Goal: Task Accomplishment & Management: Manage account settings

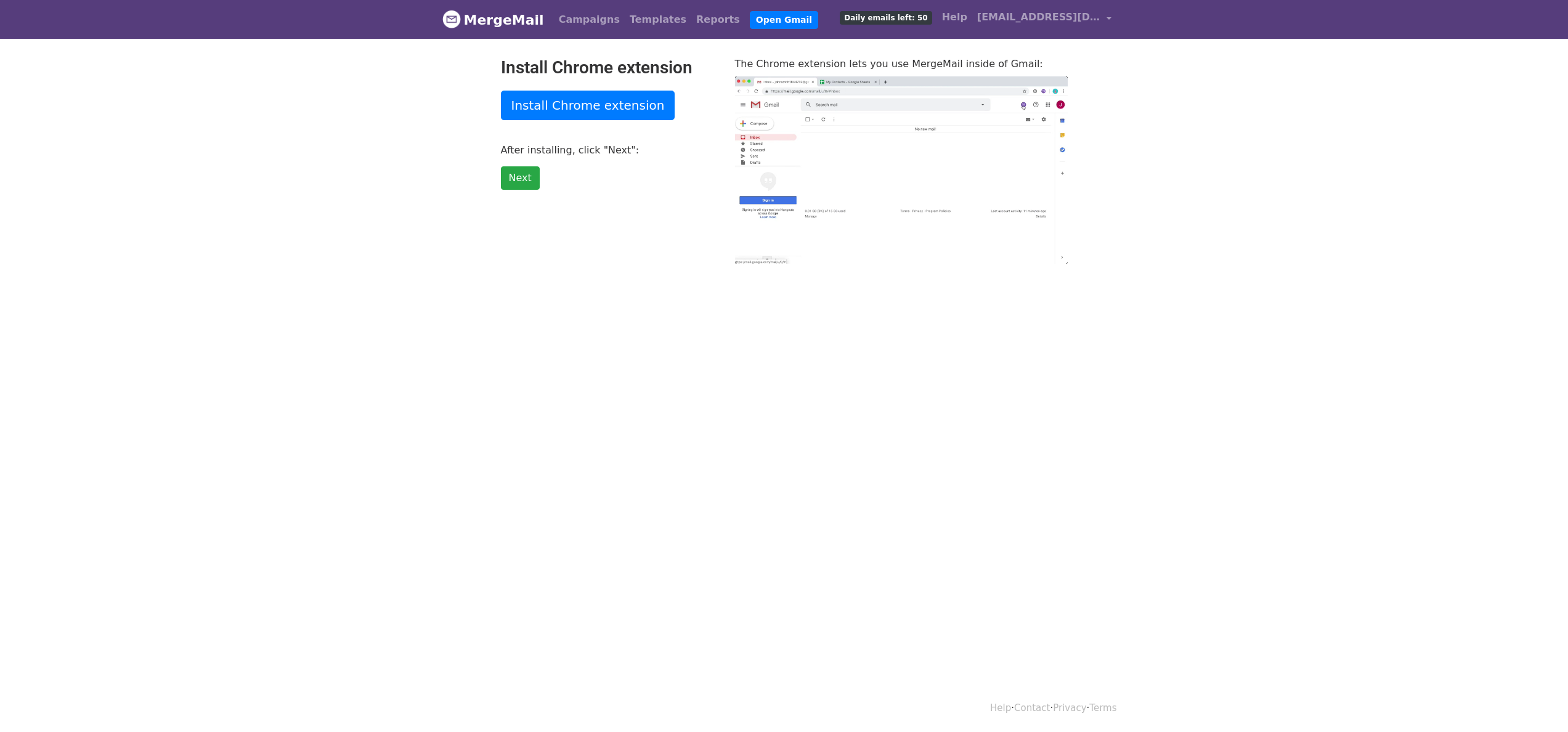
click at [1120, 22] on nav "MergeMail Campaigns Templates Reports Open Gmail Daily emails left: 50 Help ayn…" at bounding box center [784, 19] width 684 height 38
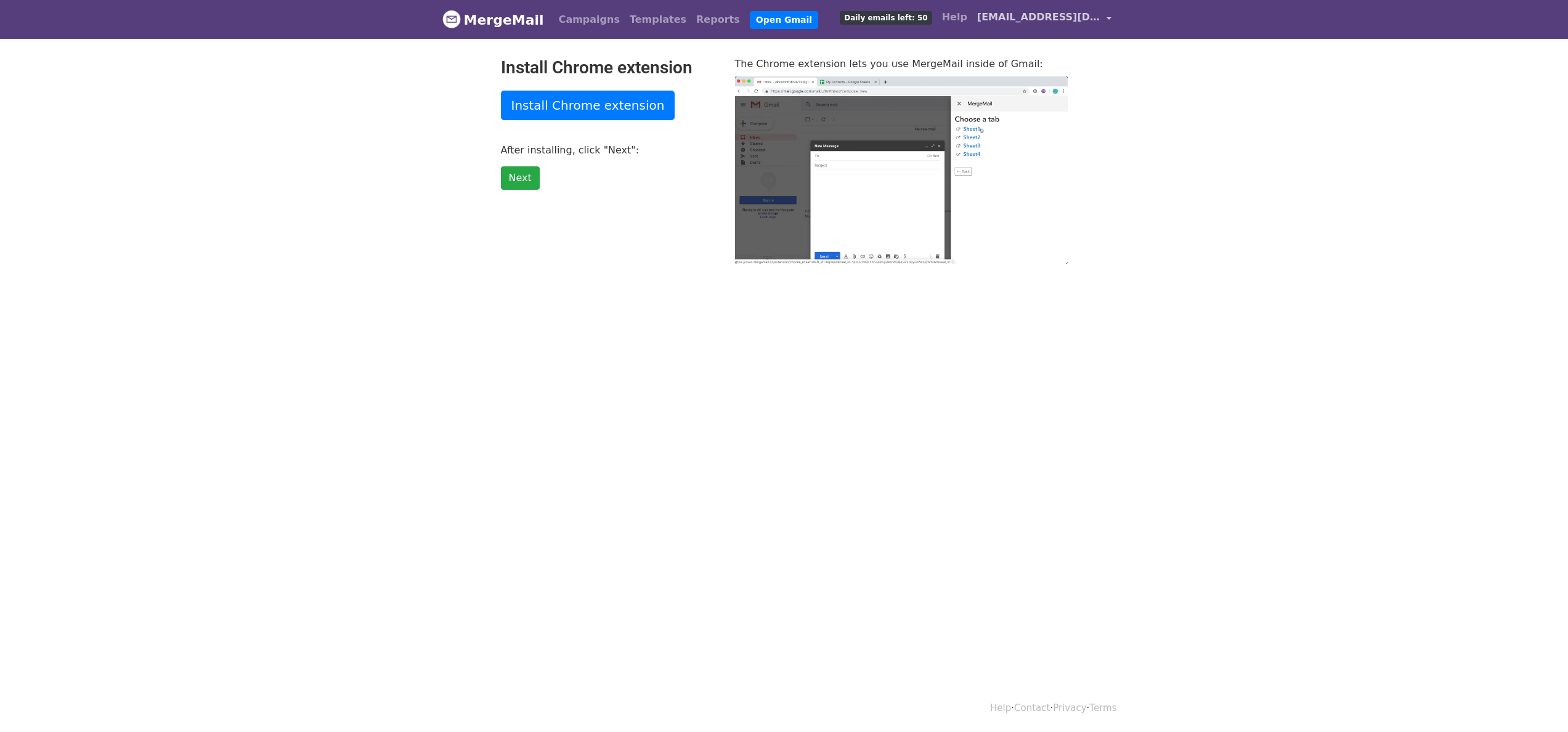
click at [1112, 19] on link "[EMAIL_ADDRESS][DOMAIN_NAME]" at bounding box center [1044, 19] width 144 height 29
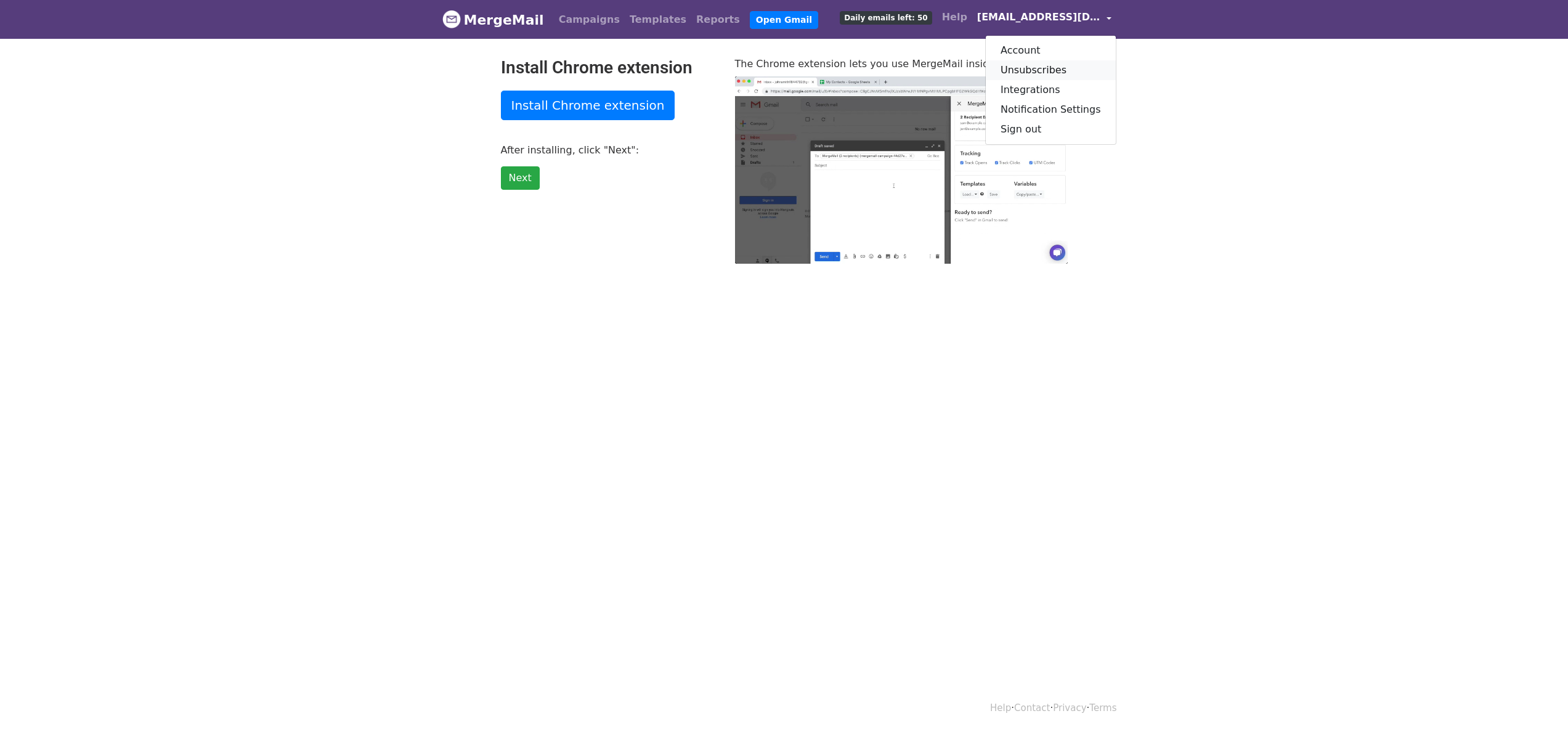
click at [1055, 71] on link "Unsubscribes" at bounding box center [1051, 70] width 130 height 20
type input "20.15"
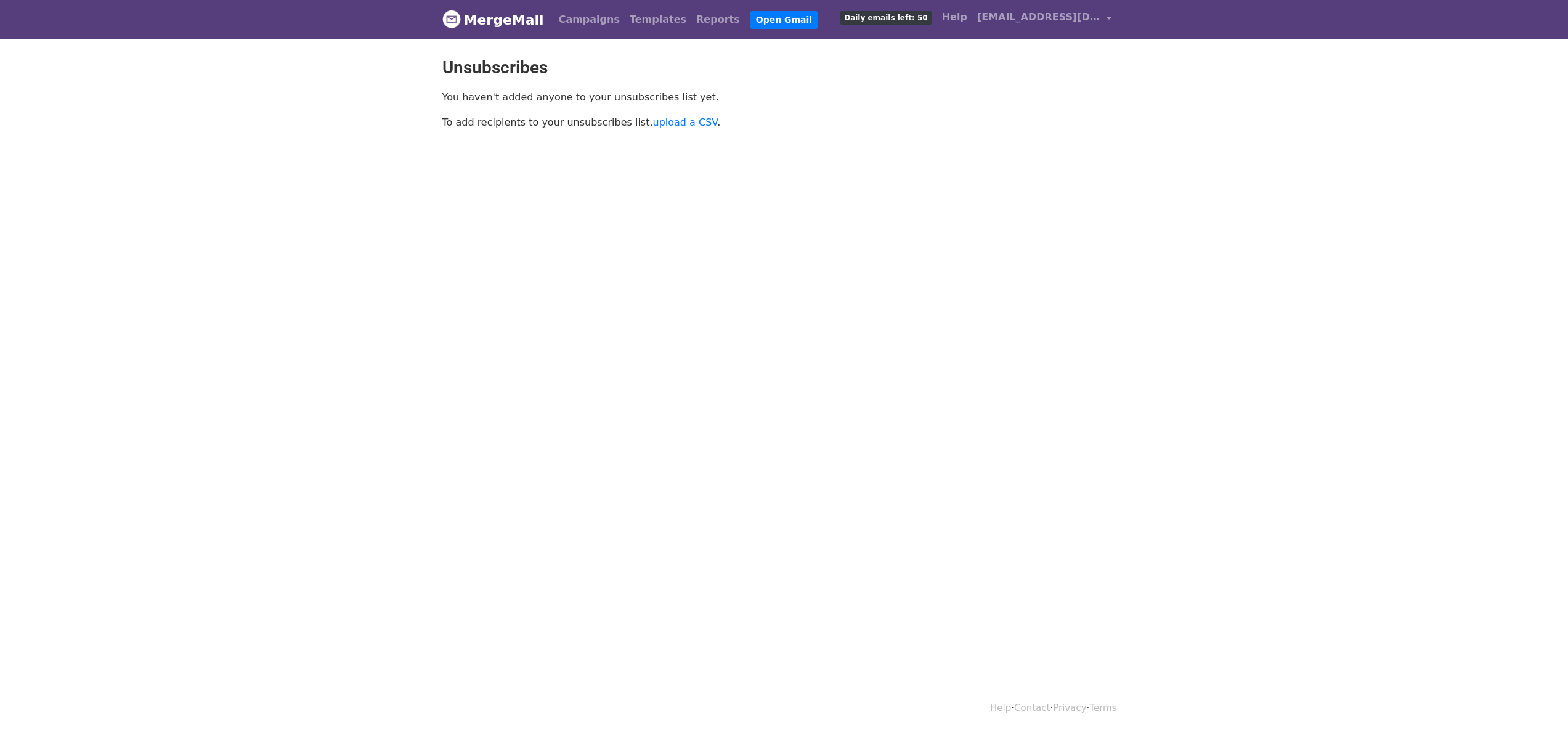
click at [1075, 122] on div "You haven't added anyone to your unsubscribes list yet. To add recipients to yo…" at bounding box center [784, 112] width 703 height 45
click at [1034, 347] on html "머지메일 캠페인 템플릿 보고서 Gmail을 엽니다 매일 남은 이메일: 50개 돕다 ayngi514@gmail.com 계정 구독 취소 통합 알림…" at bounding box center [784, 366] width 1568 height 732
drag, startPoint x: 1034, startPoint y: 347, endPoint x: 1004, endPoint y: 266, distance: 86.4
click at [1034, 347] on html "머지메일 캠페인 템플릿 보고서 Gmail을 엽니다 매일 남은 이메일: 50개 돕다 ayngi514@gmail.com 계정 구독 취소 통합 알림…" at bounding box center [784, 366] width 1568 height 732
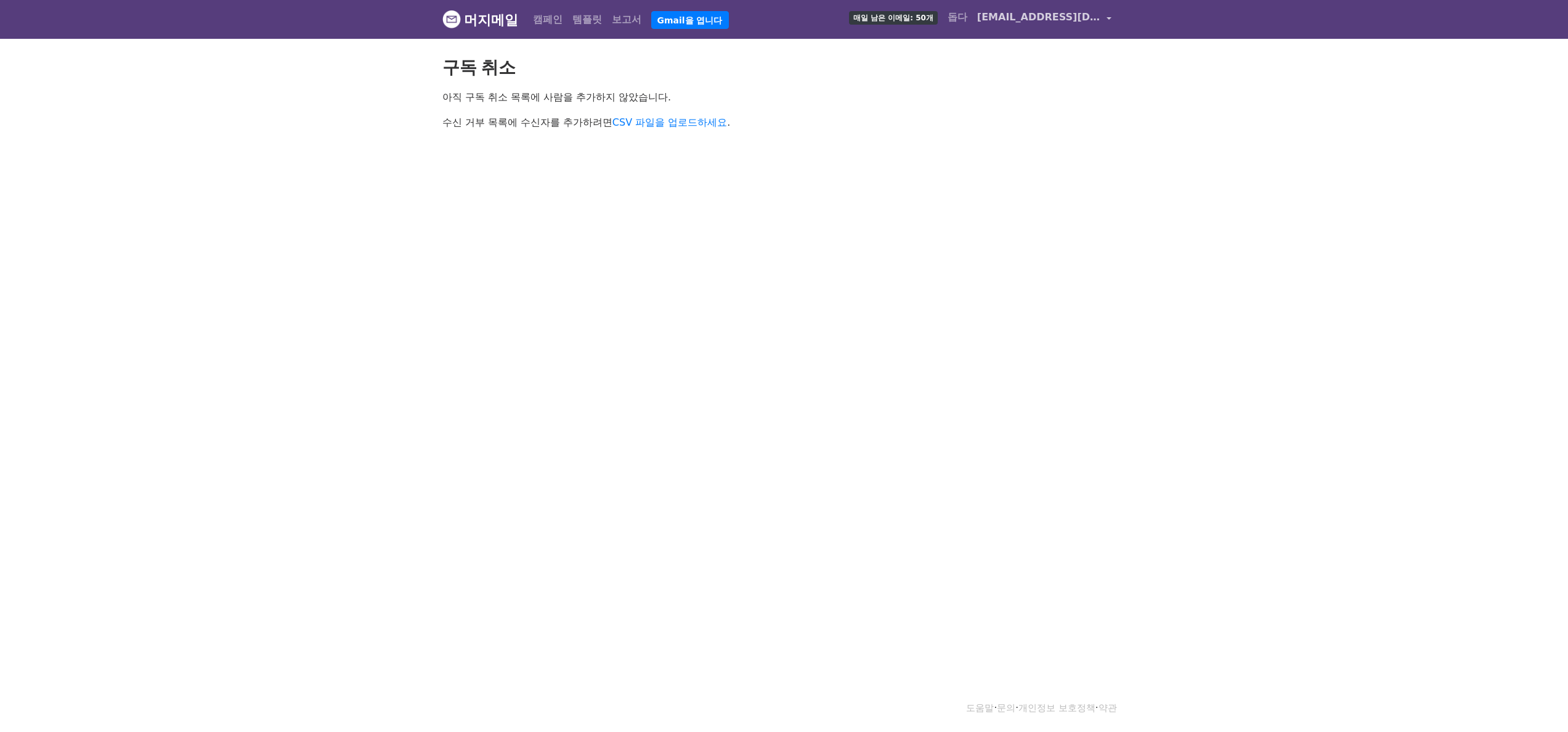
click at [1042, 17] on font "[EMAIL_ADDRESS][DOMAIN_NAME]" at bounding box center [1074, 16] width 192 height 12
click at [1045, 42] on link "계정" at bounding box center [1067, 51] width 98 height 20
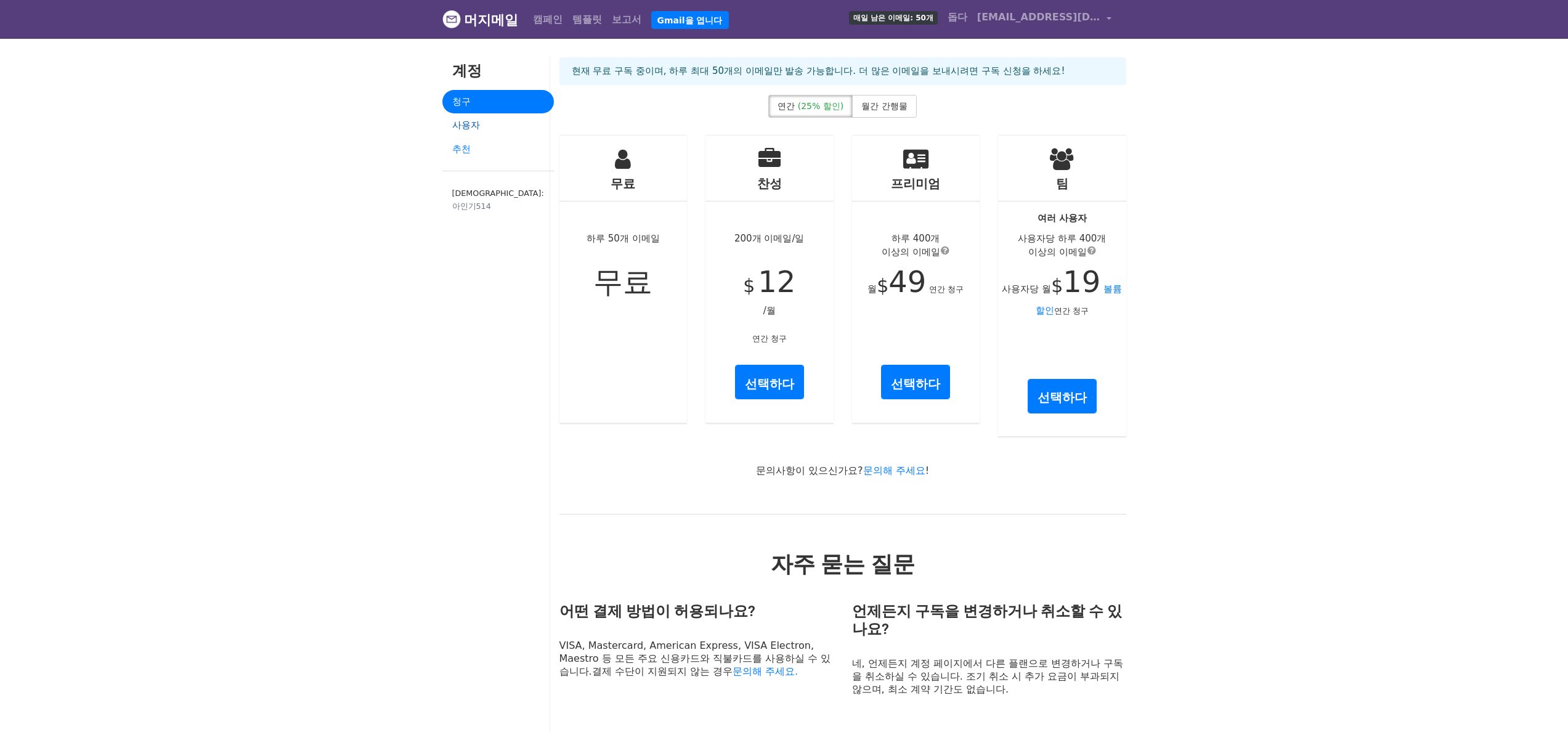
click at [466, 128] on font "사용자" at bounding box center [466, 125] width 27 height 11
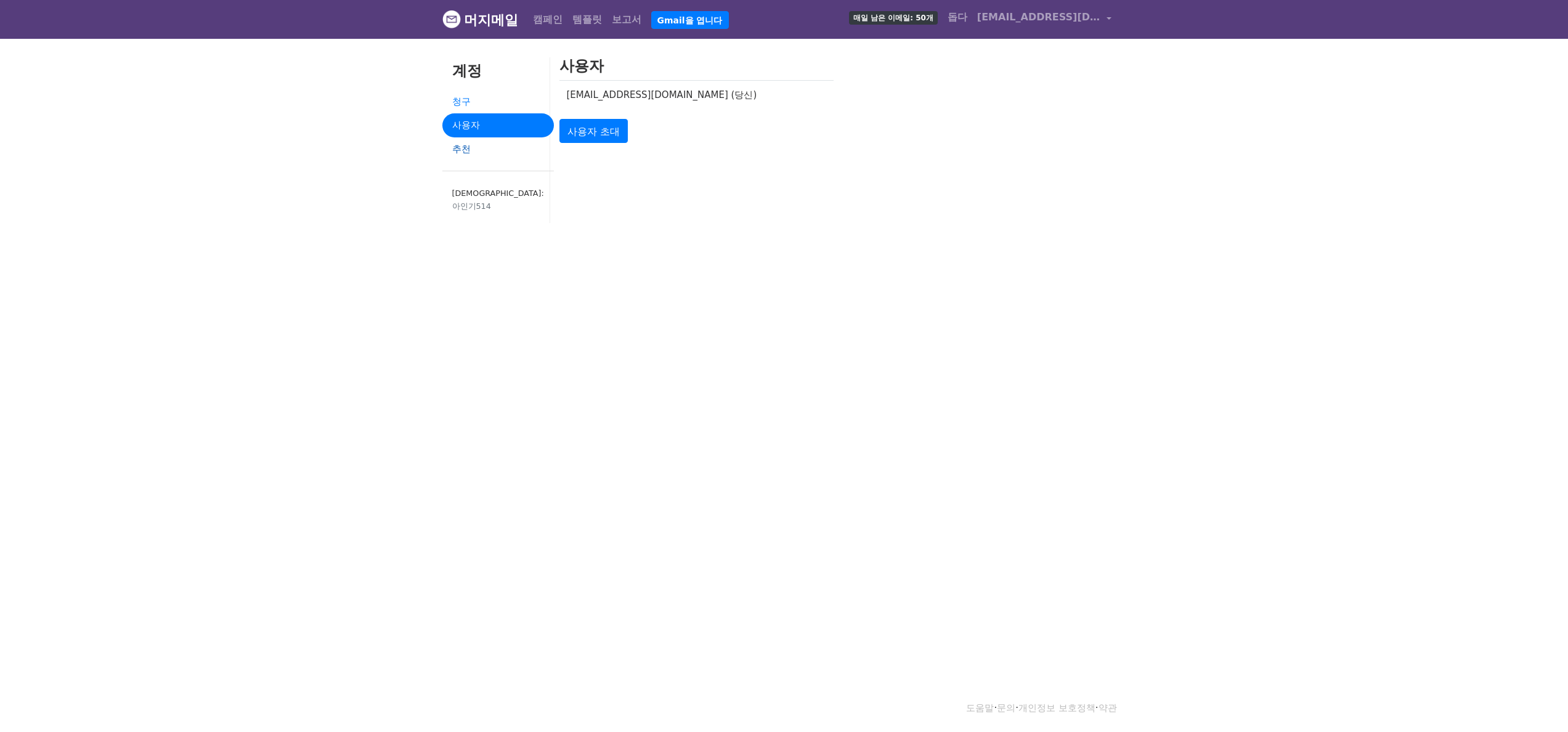
click at [467, 153] on font "추천" at bounding box center [461, 149] width 18 height 11
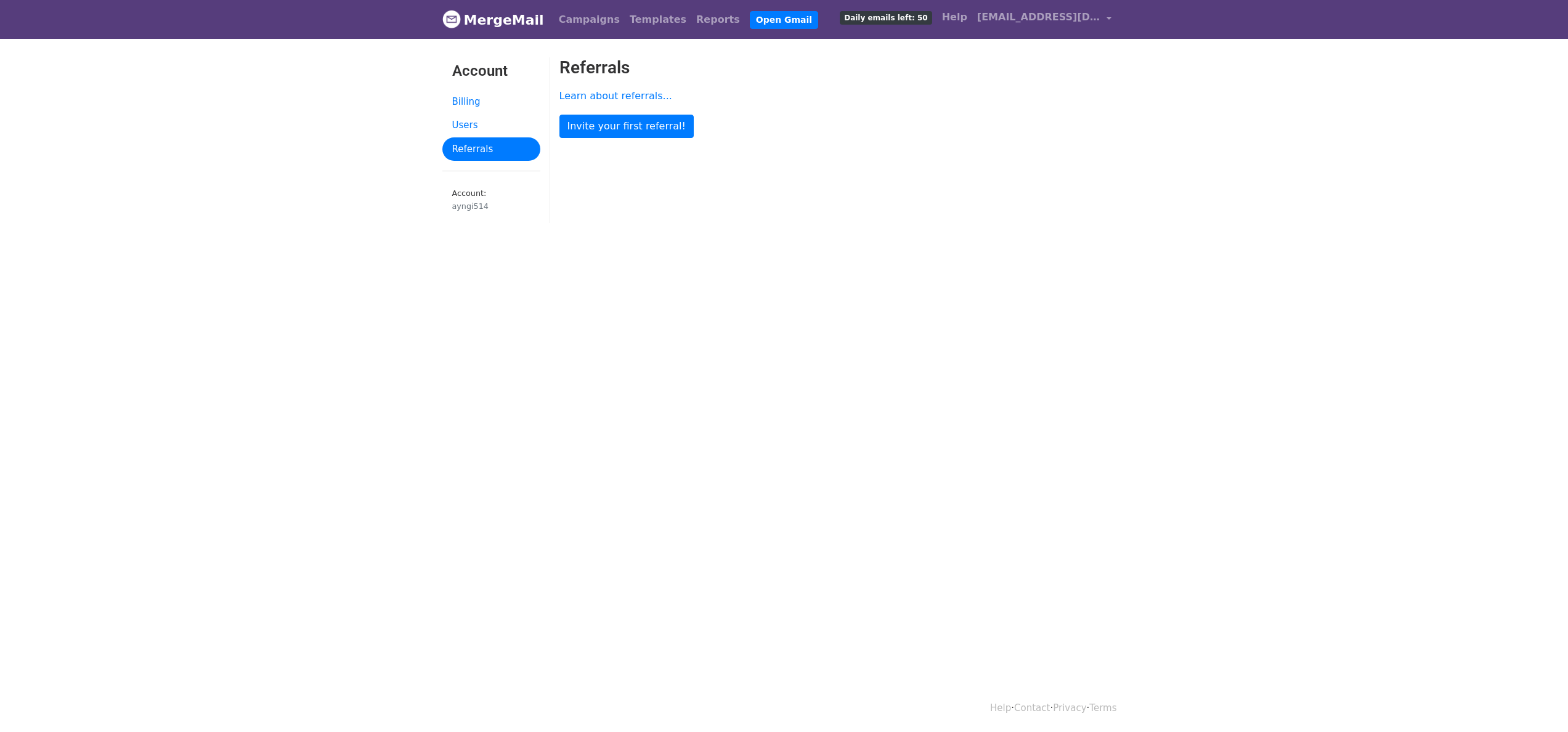
click at [469, 91] on link "Billing" at bounding box center [491, 101] width 98 height 24
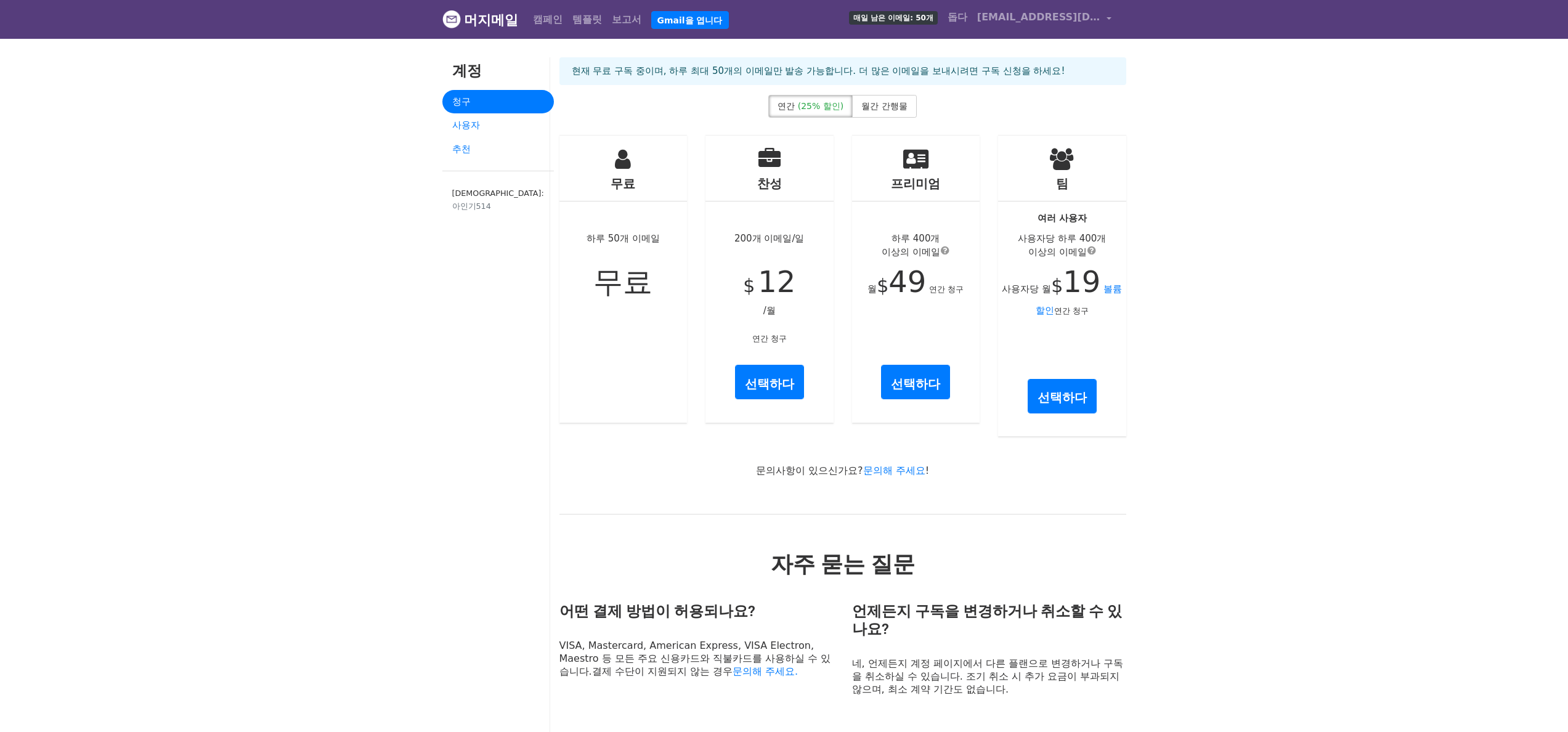
click at [1162, 217] on body "머지메일 캠페인 템플릿 보고서 Gmail을 엽니다 매일 남은 이메일: 50개 돕다 ayngi514@gmail.com 계정 구독 취소 통합 알림…" at bounding box center [784, 616] width 1568 height 1232
click at [1180, 108] on body "머지메일 캠페인 템플릿 보고서 Gmail을 엽니다 매일 남은 이메일: 50개 돕다 ayngi514@gmail.com 계정 구독 취소 통합 알림…" at bounding box center [784, 616] width 1568 height 1232
drag, startPoint x: 1368, startPoint y: 164, endPoint x: 1266, endPoint y: 146, distance: 103.6
click at [1368, 164] on body "머지메일 캠페인 템플릿 보고서 Gmail을 엽니다 매일 남은 이메일: 50개 돕다 ayngi514@gmail.com 계정 구독 취소 통합 알림…" at bounding box center [784, 616] width 1568 height 1232
click at [1031, 19] on font "[EMAIL_ADDRESS][DOMAIN_NAME]" at bounding box center [1074, 16] width 192 height 12
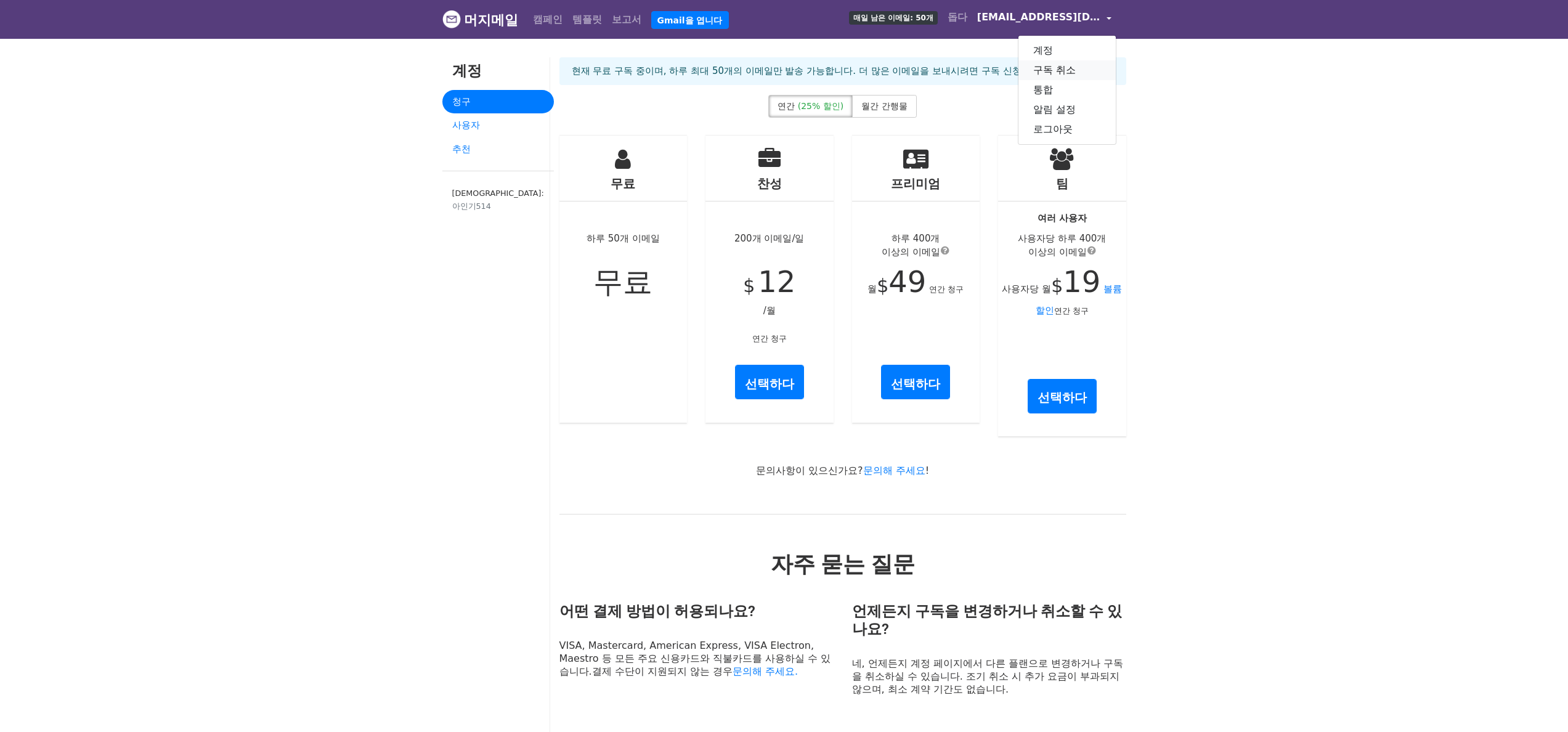
click at [1055, 66] on font "구독 취소" at bounding box center [1054, 69] width 43 height 12
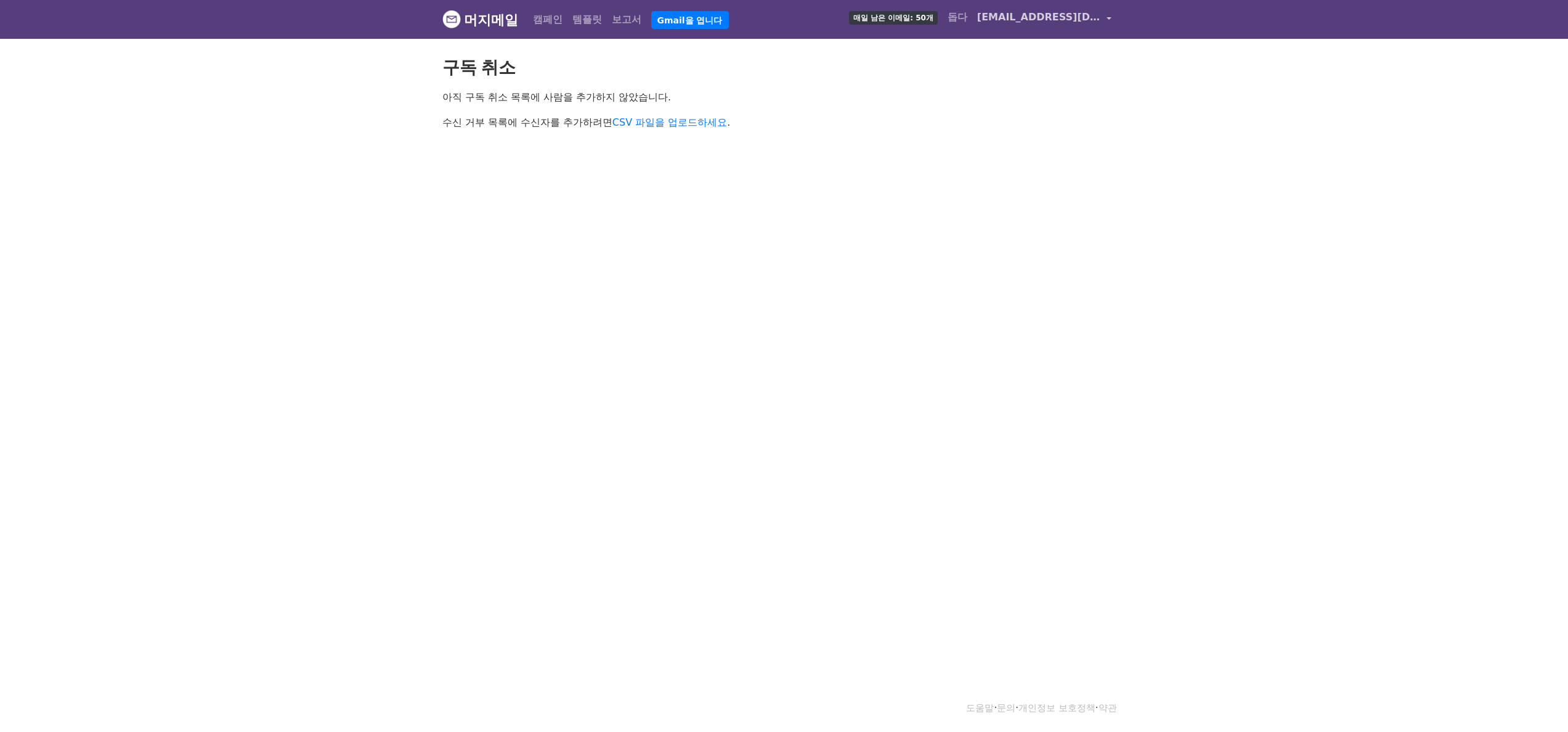
click at [1059, 23] on span "[EMAIL_ADDRESS][DOMAIN_NAME]" at bounding box center [1039, 17] width 123 height 15
click at [1052, 52] on link "계정" at bounding box center [1067, 51] width 98 height 20
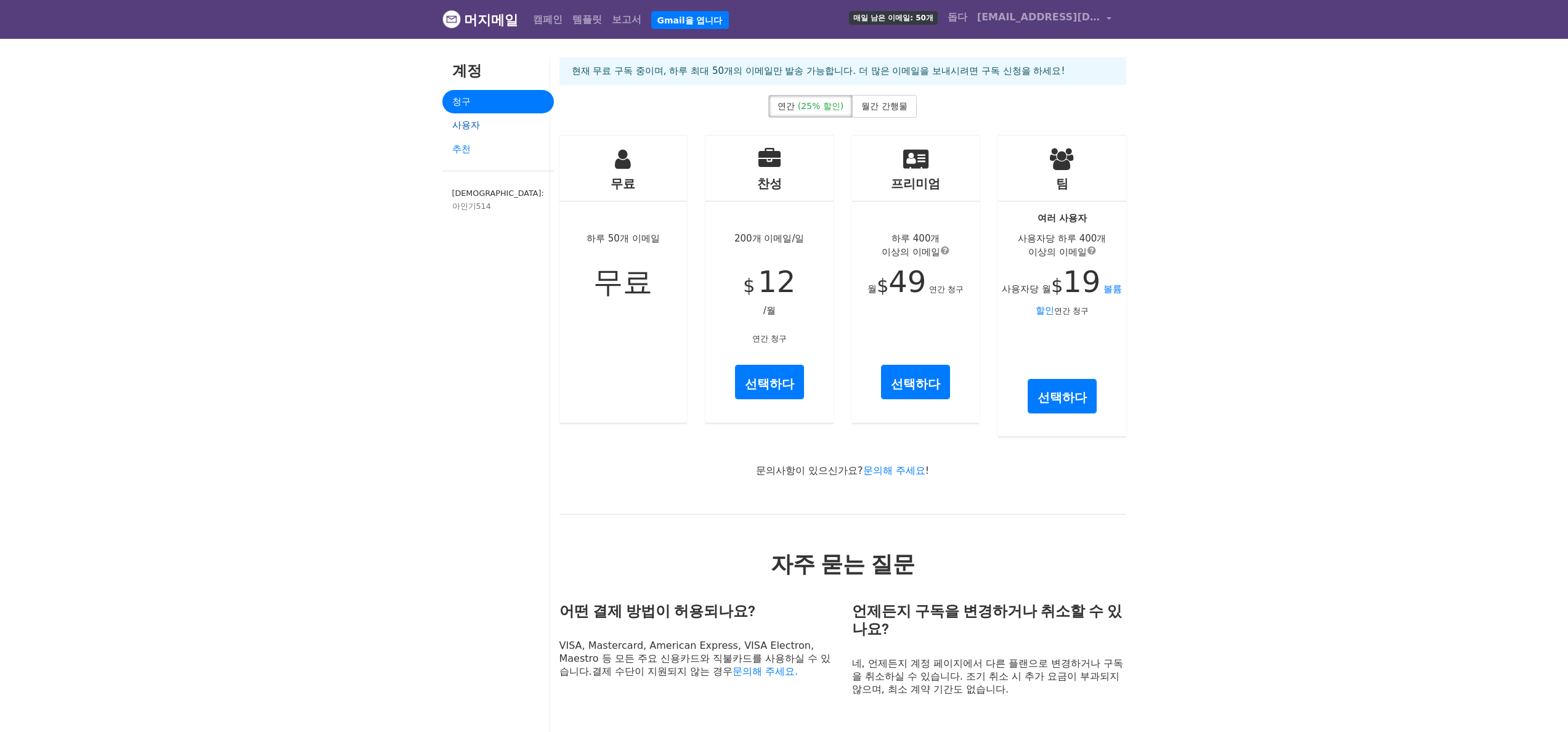
click at [462, 127] on font "사용자" at bounding box center [466, 125] width 27 height 11
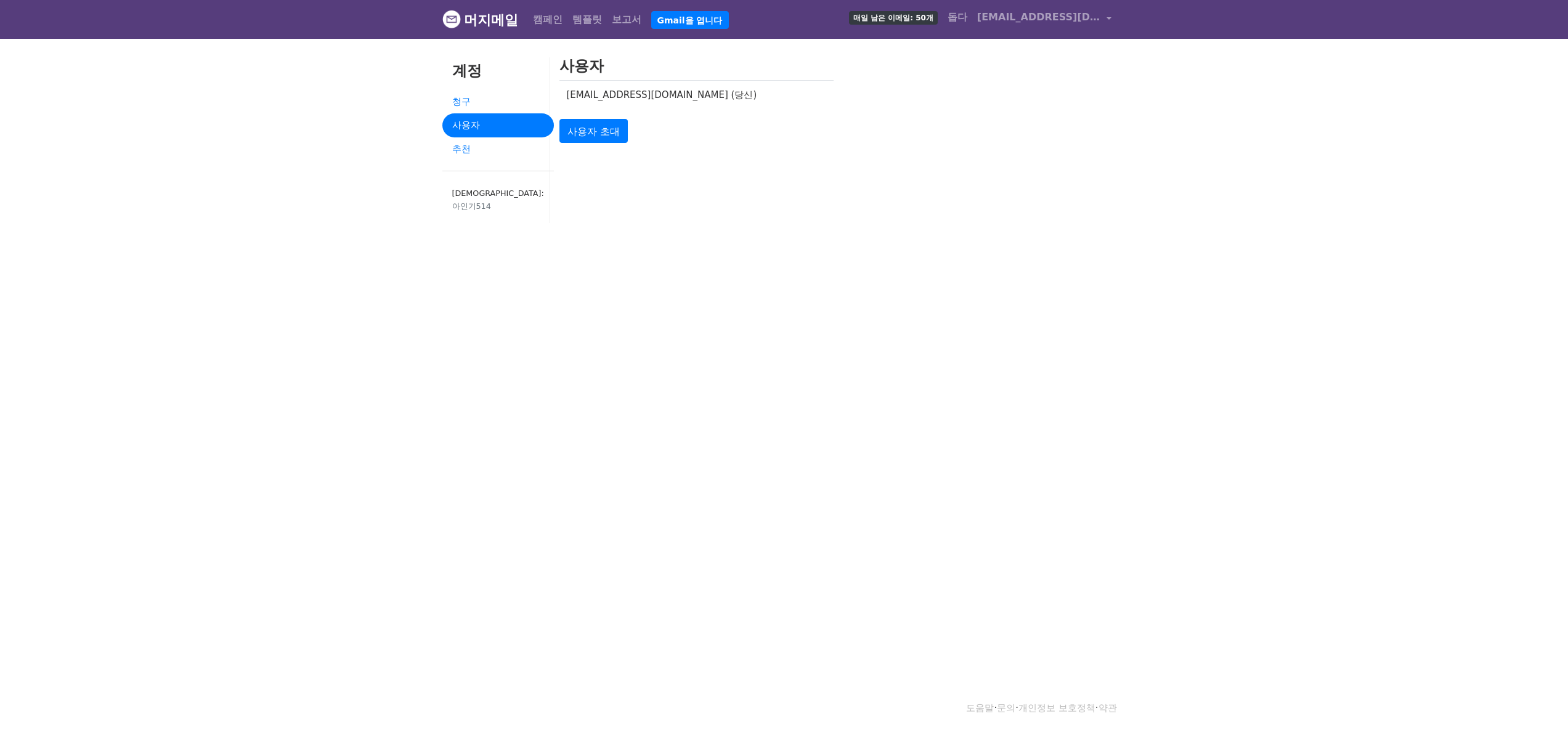
click at [917, 206] on div "사용자 [EMAIL_ADDRESS][DOMAIN_NAME] (당신) 사용자 초대" at bounding box center [842, 146] width 586 height 178
click at [1099, 204] on div "사용자 [EMAIL_ADDRESS][DOMAIN_NAME] (당신) 사용자 초대" at bounding box center [842, 146] width 586 height 178
drag, startPoint x: 1006, startPoint y: 262, endPoint x: 983, endPoint y: 233, distance: 37.0
click at [1006, 262] on body "MergeMail Campaigns Templates Reports Open Gmail Daily emails left: 50 Help ayn…" at bounding box center [784, 143] width 1568 height 285
click at [700, 25] on link "Reports" at bounding box center [718, 19] width 54 height 25
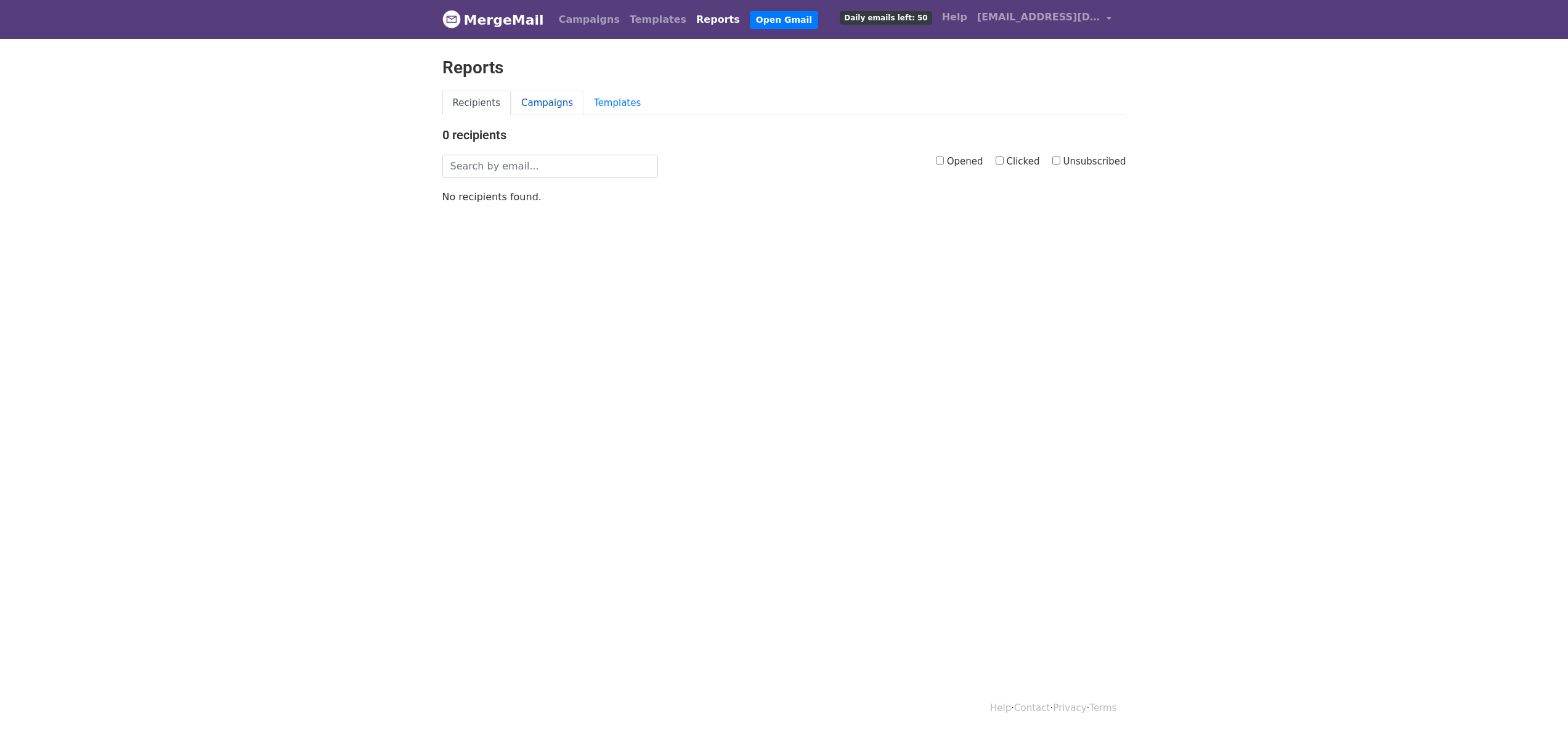
click at [556, 108] on link "Campaigns" at bounding box center [547, 103] width 73 height 26
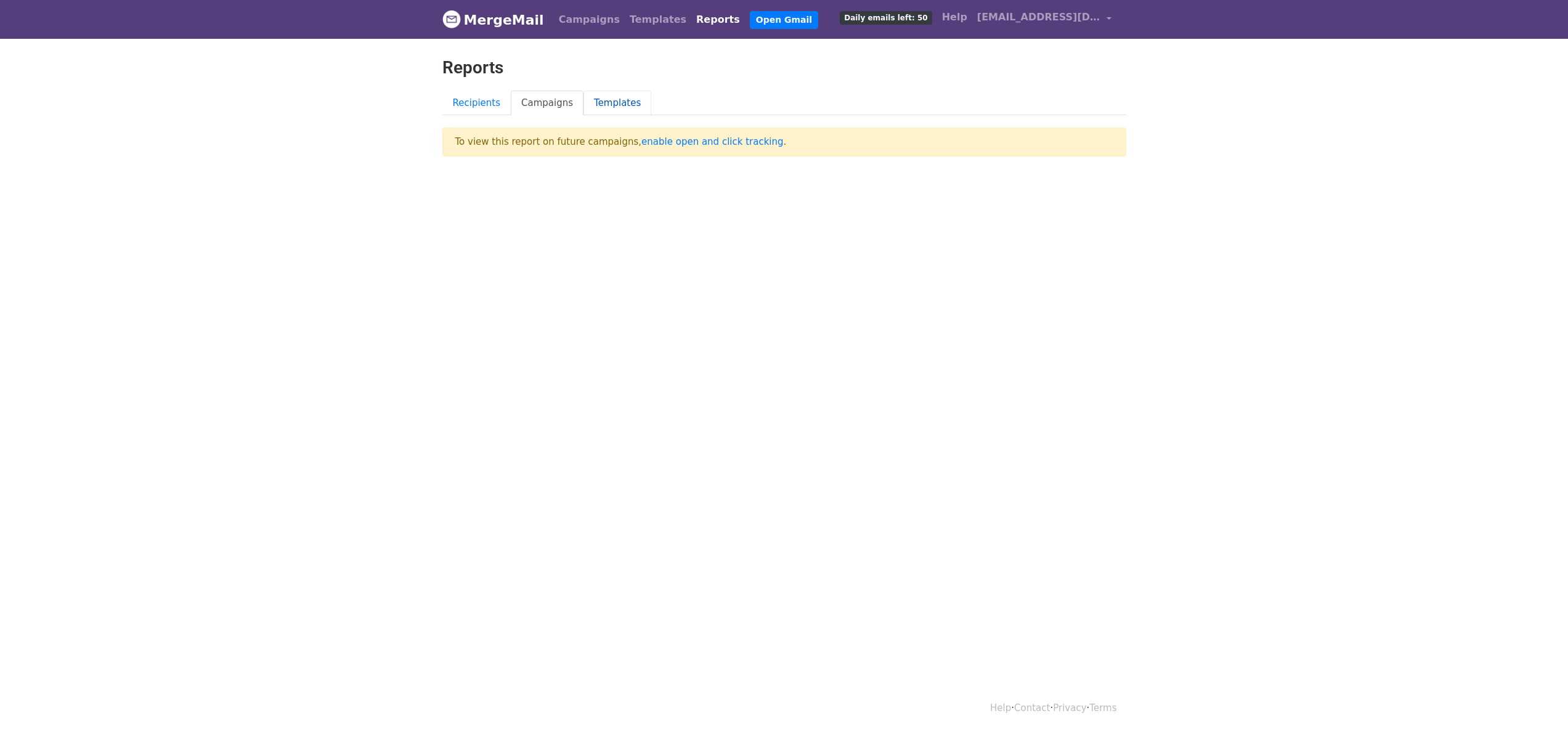
click at [603, 100] on link "Templates" at bounding box center [618, 103] width 68 height 26
click at [508, 22] on link "MergeMail" at bounding box center [493, 19] width 101 height 26
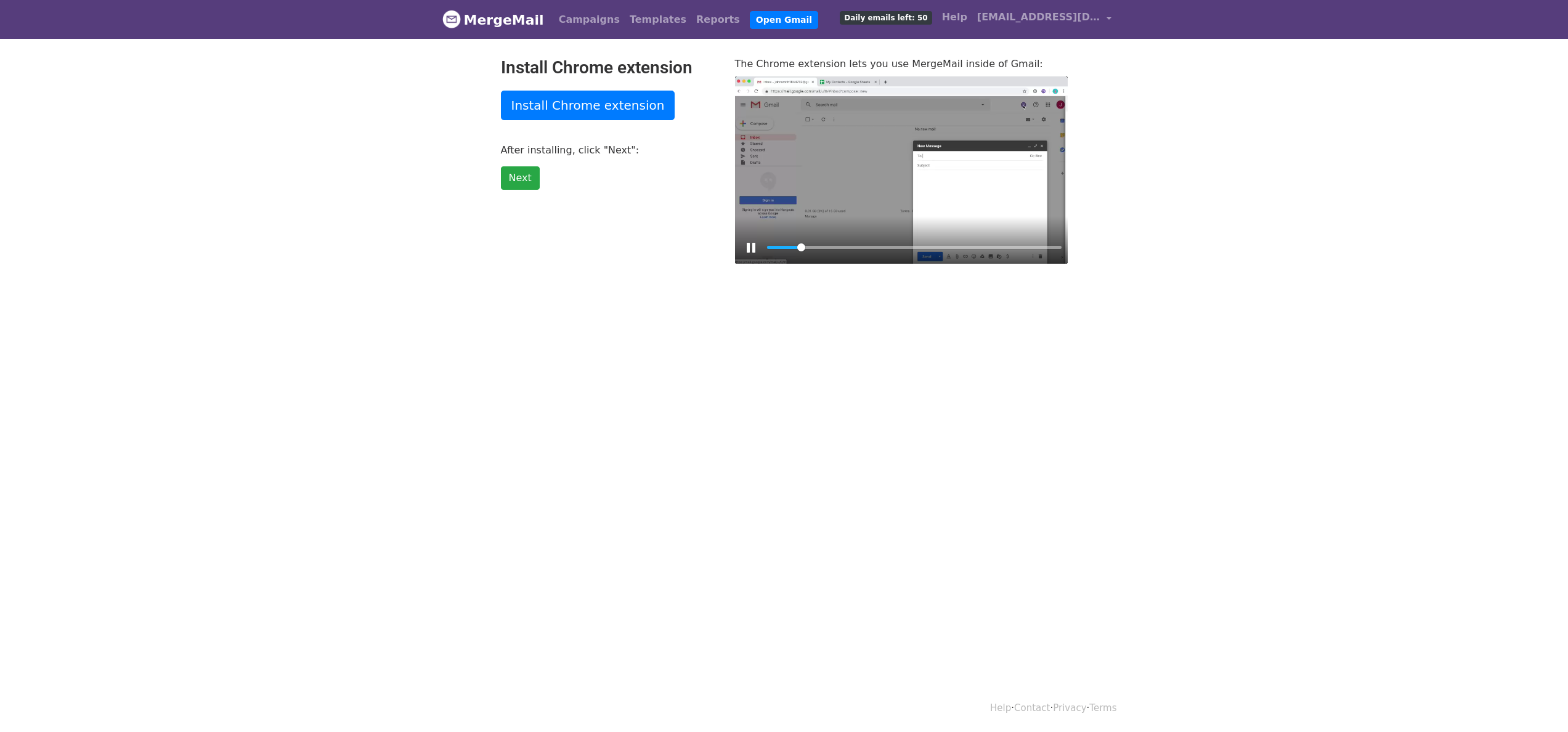
click at [798, 132] on div at bounding box center [902, 170] width 333 height 187
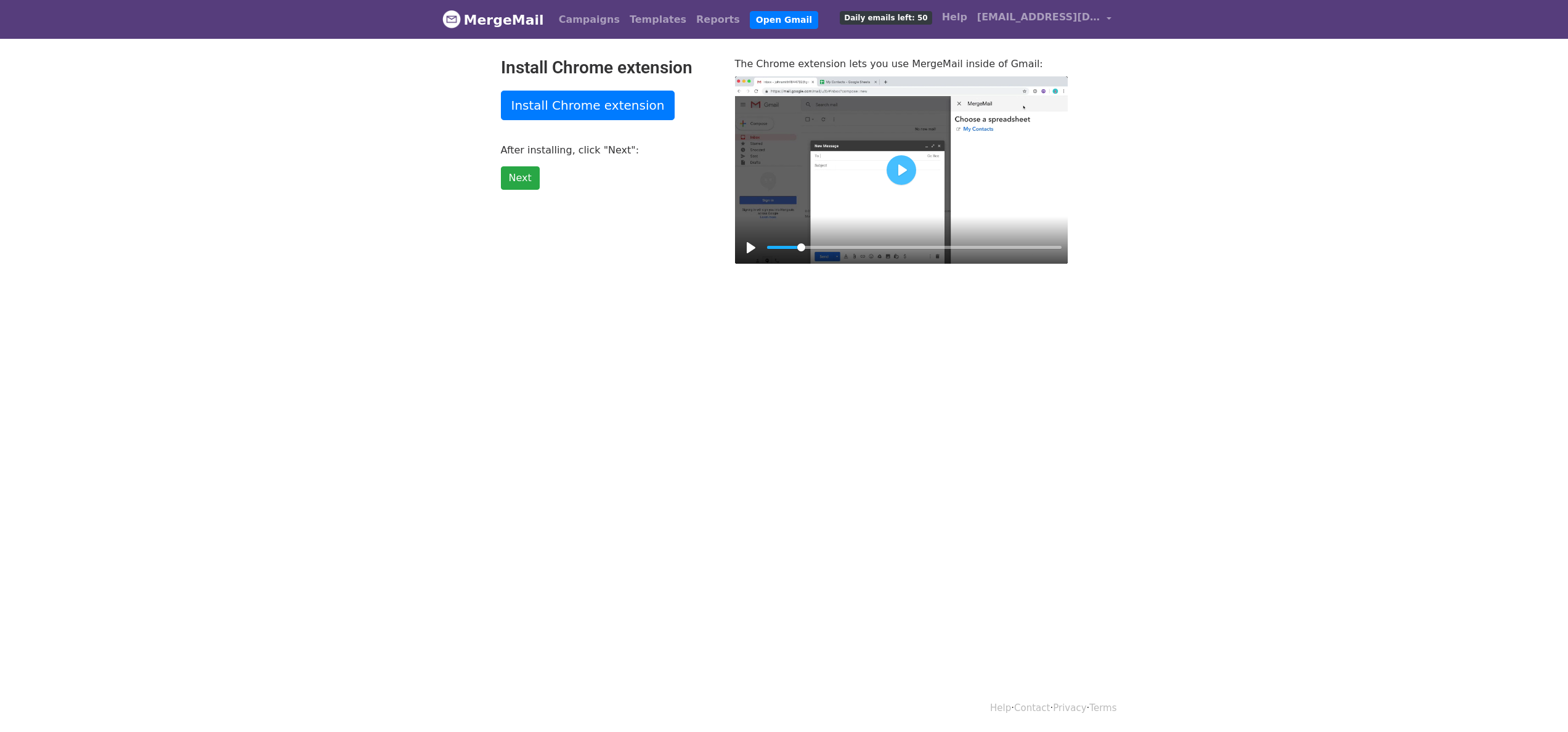
click at [881, 157] on div at bounding box center [902, 170] width 333 height 187
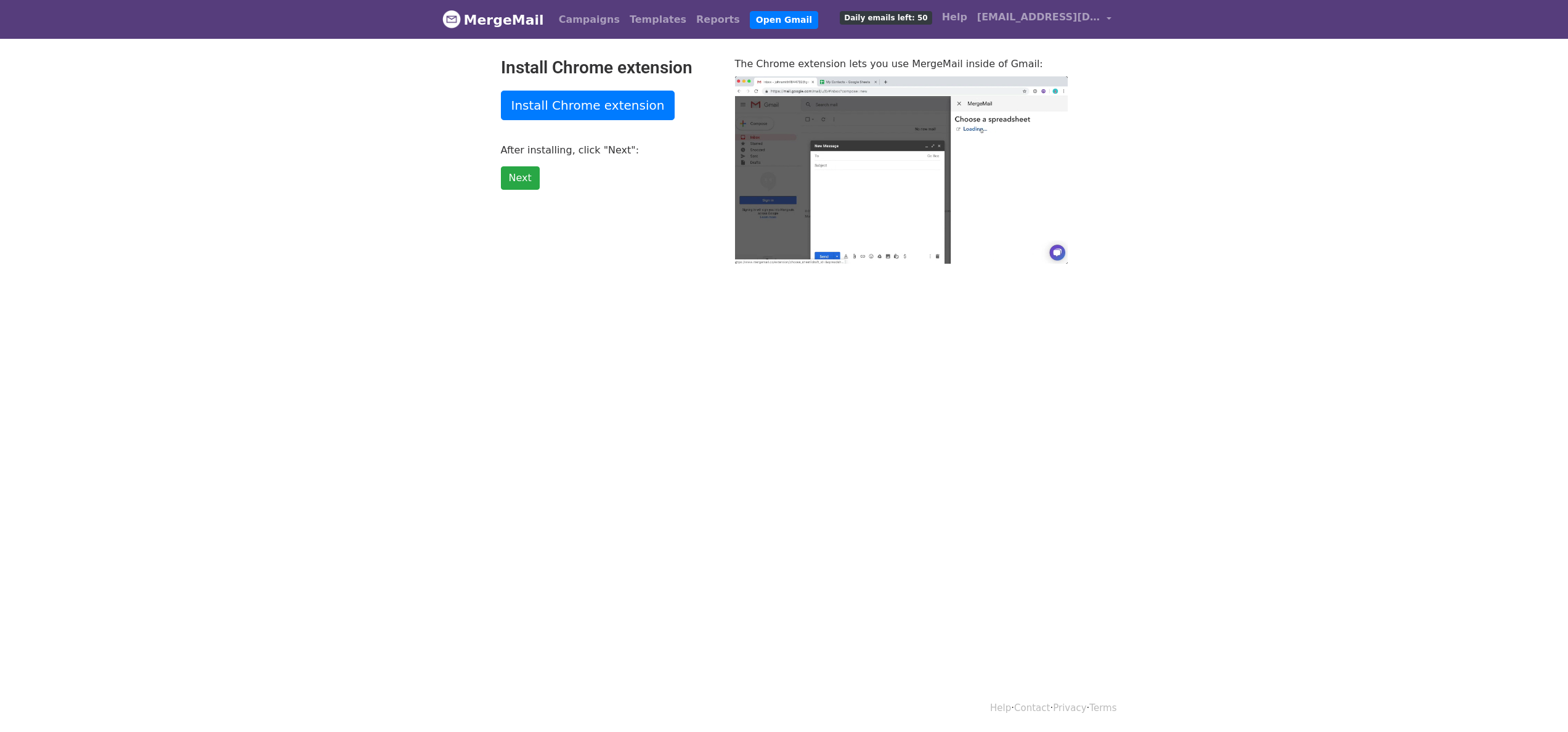
drag, startPoint x: 1172, startPoint y: 200, endPoint x: 1154, endPoint y: 170, distance: 35.0
click at [1171, 198] on body "MergeMail Campaigns Templates Reports Open Gmail Daily emails left: 50 Help [EM…" at bounding box center [784, 156] width 1568 height 313
type input "95.67"
